Goal: Transaction & Acquisition: Obtain resource

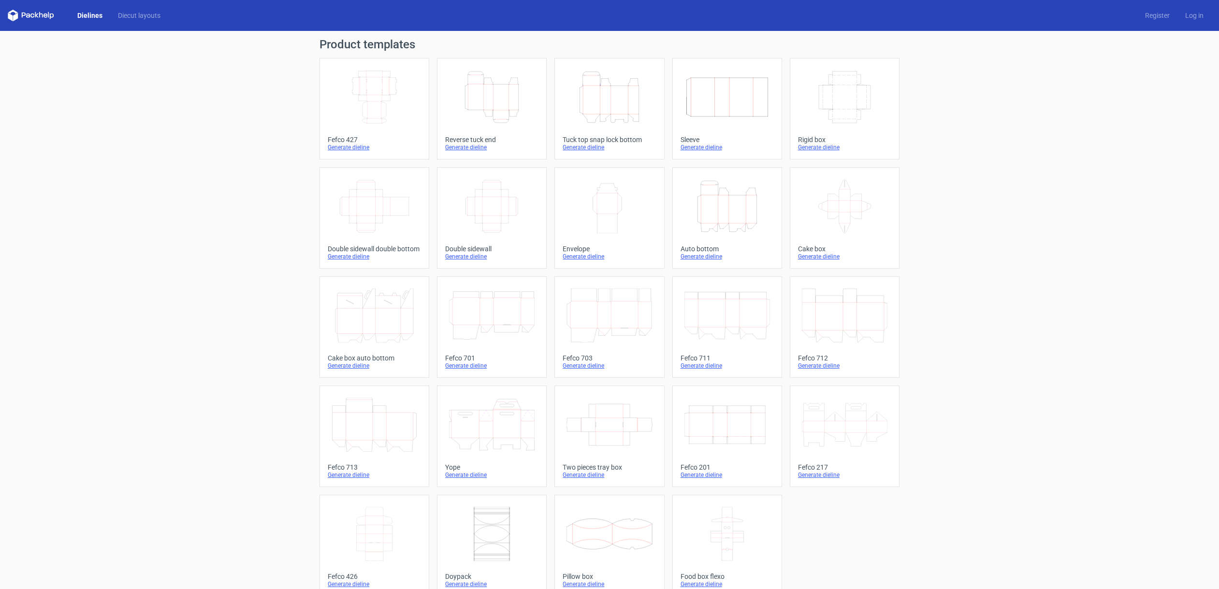
click at [596, 96] on icon "Height Depth Width" at bounding box center [610, 97] width 86 height 54
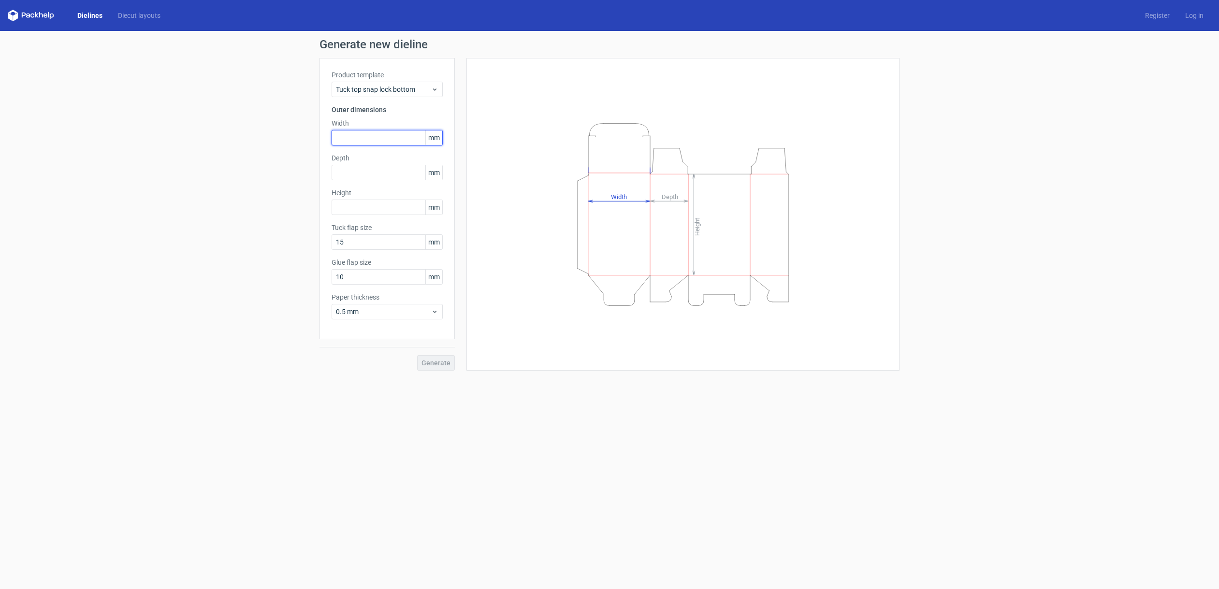
click at [356, 137] on input "text" at bounding box center [387, 137] width 111 height 15
type input "86"
click at [391, 170] on input "text" at bounding box center [387, 172] width 111 height 15
type input "141"
click at [383, 205] on input "text" at bounding box center [387, 207] width 111 height 15
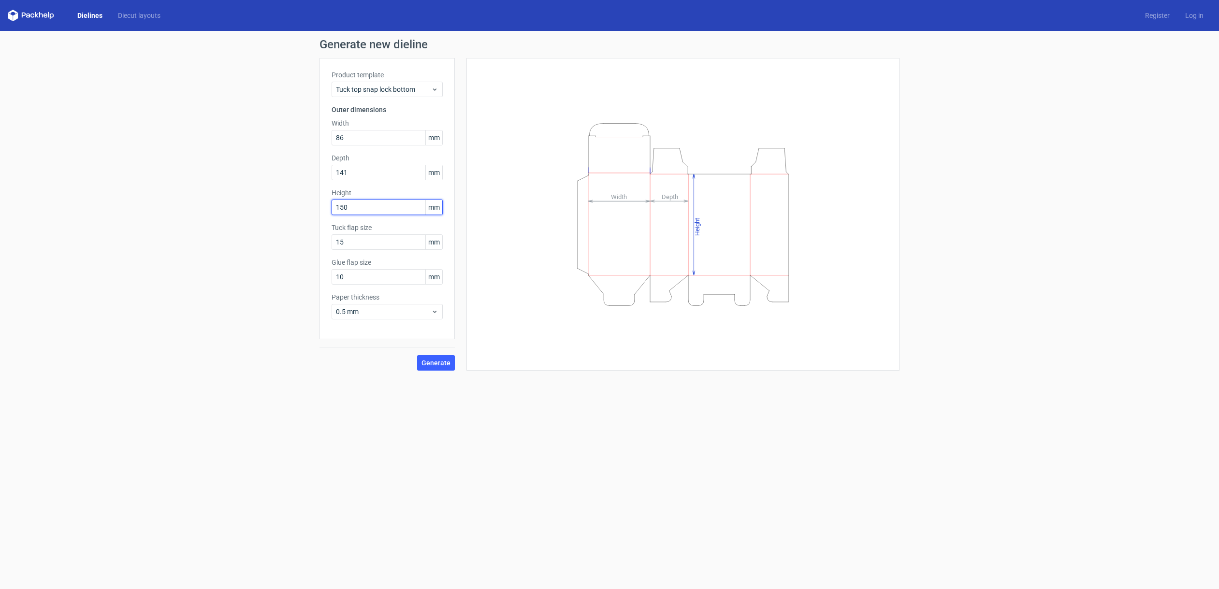
type input "150"
click at [445, 363] on span "Generate" at bounding box center [436, 363] width 29 height 7
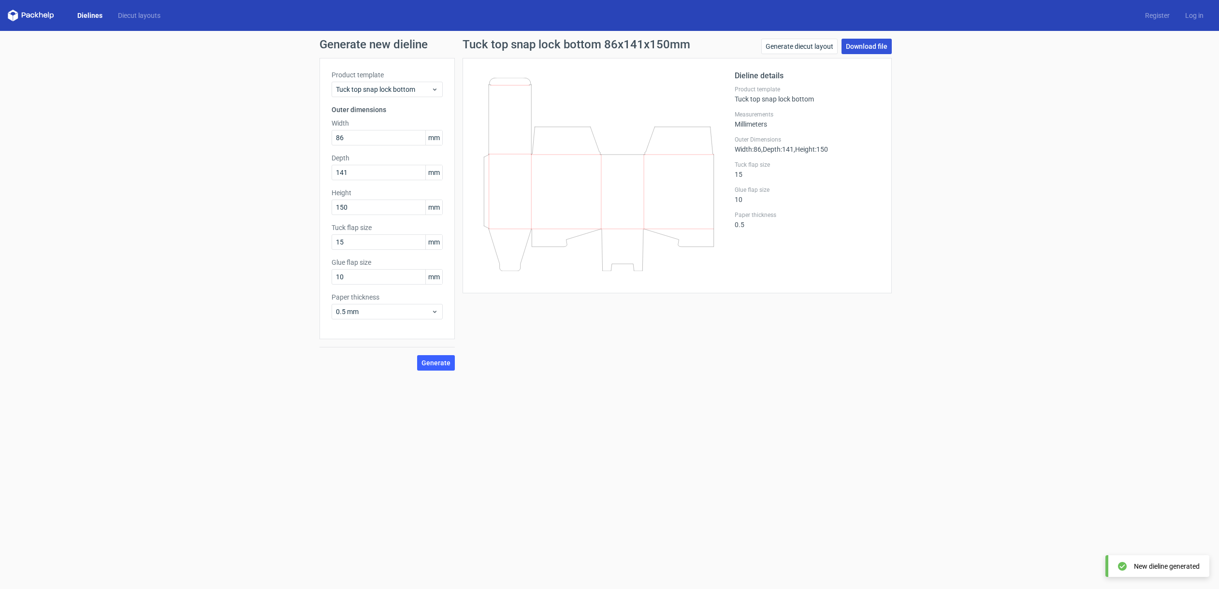
click at [878, 45] on link "Download file" at bounding box center [867, 46] width 50 height 15
